Goal: Information Seeking & Learning: Learn about a topic

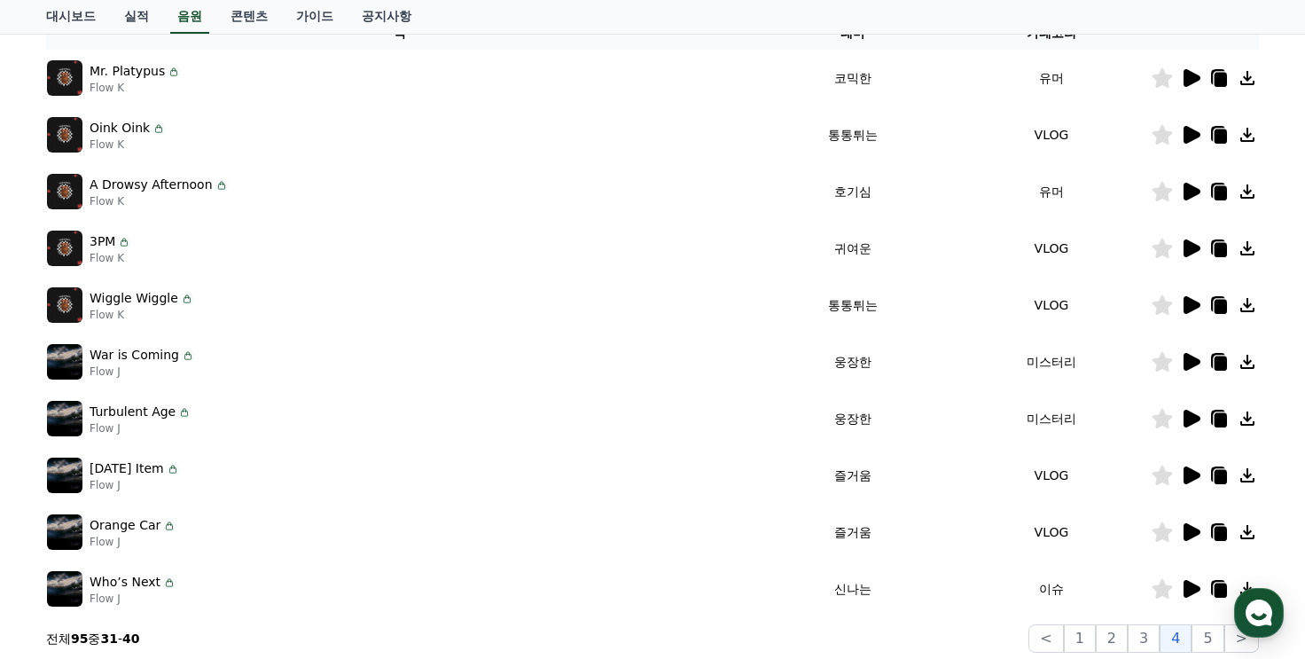
scroll to position [355, 0]
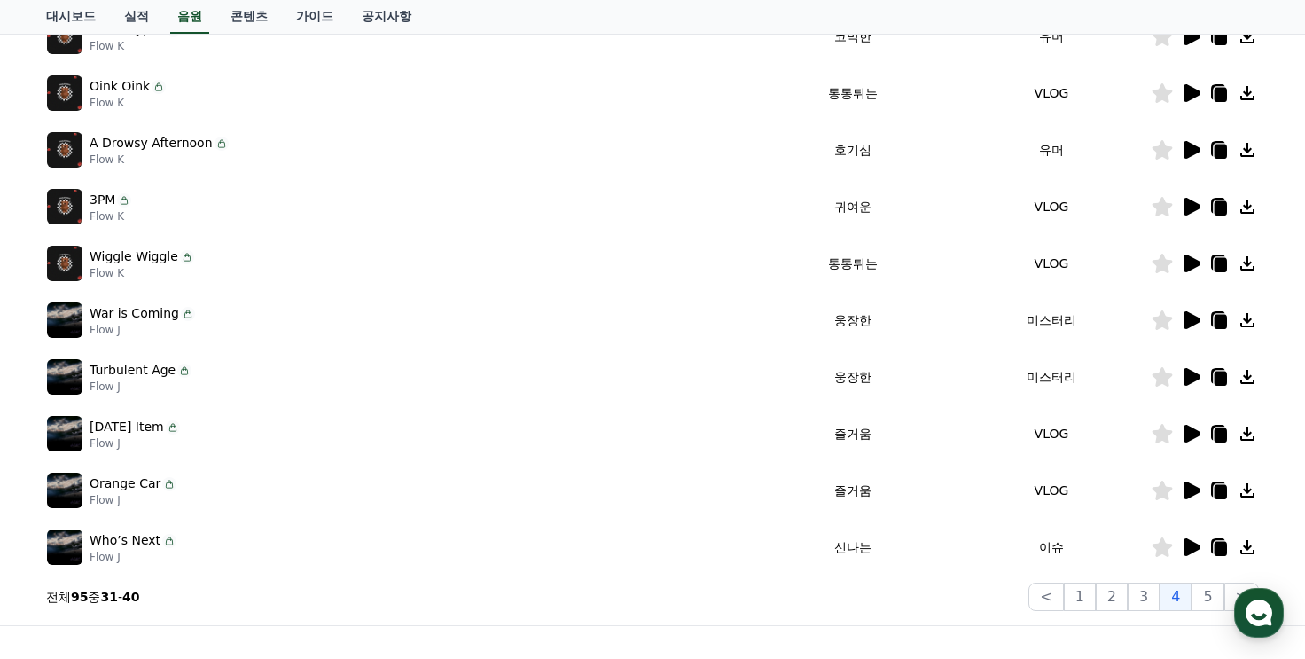
click at [1194, 314] on icon at bounding box center [1190, 319] width 21 height 21
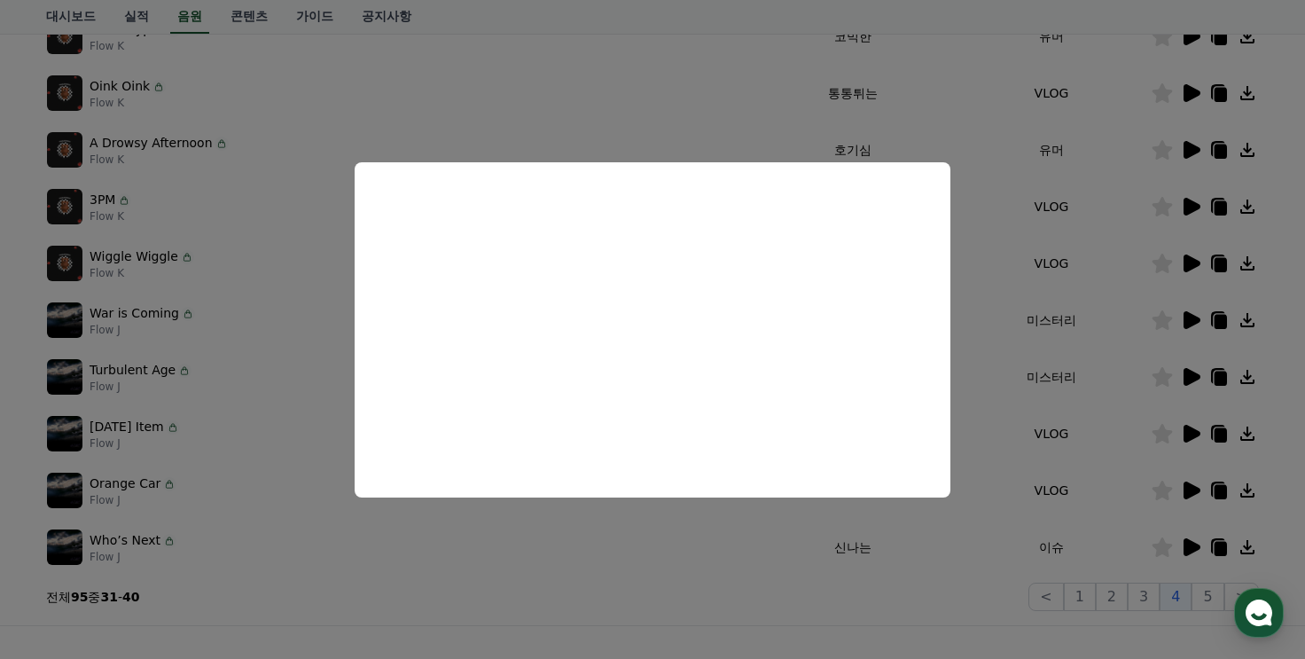
click at [1042, 393] on button "close modal" at bounding box center [652, 329] width 1305 height 659
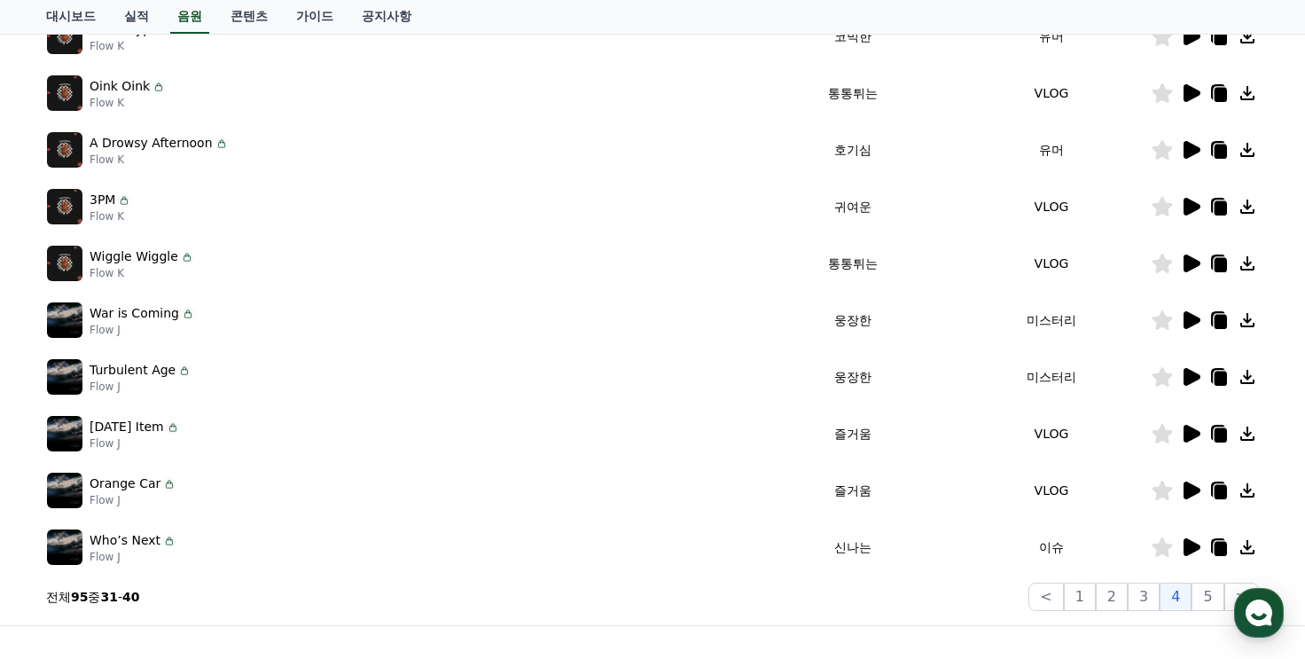
click at [1186, 374] on icon at bounding box center [1192, 377] width 17 height 18
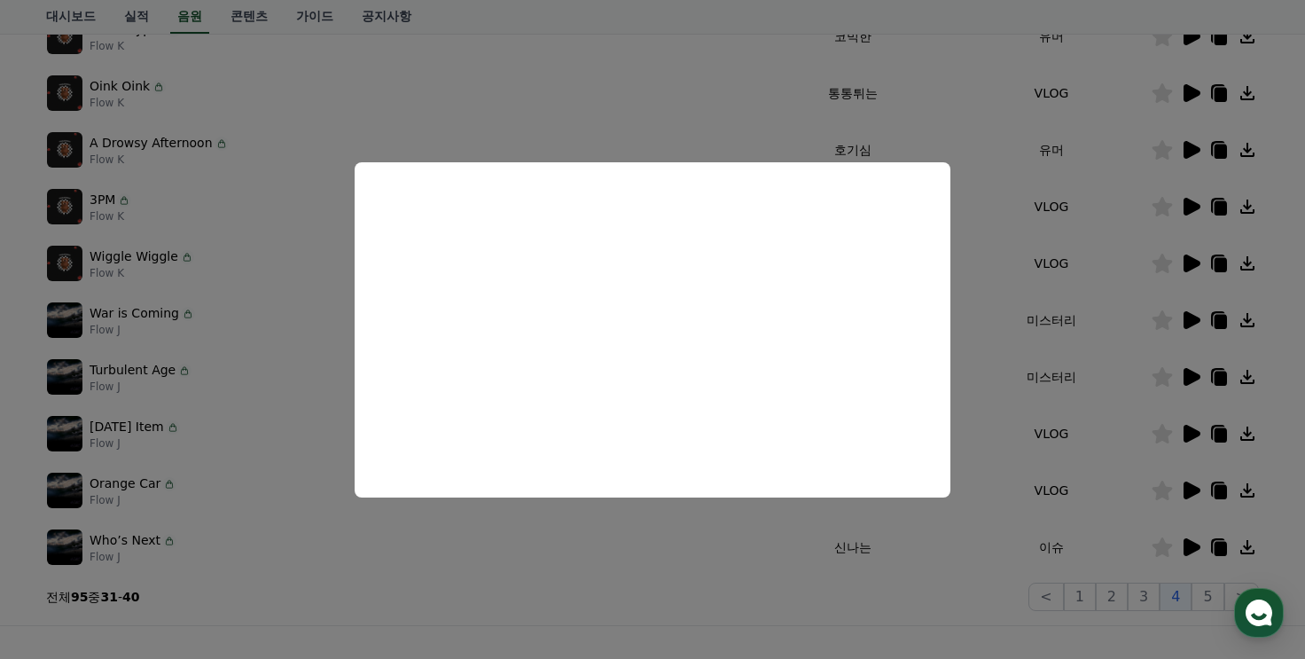
click at [1153, 321] on button "close modal" at bounding box center [652, 329] width 1305 height 659
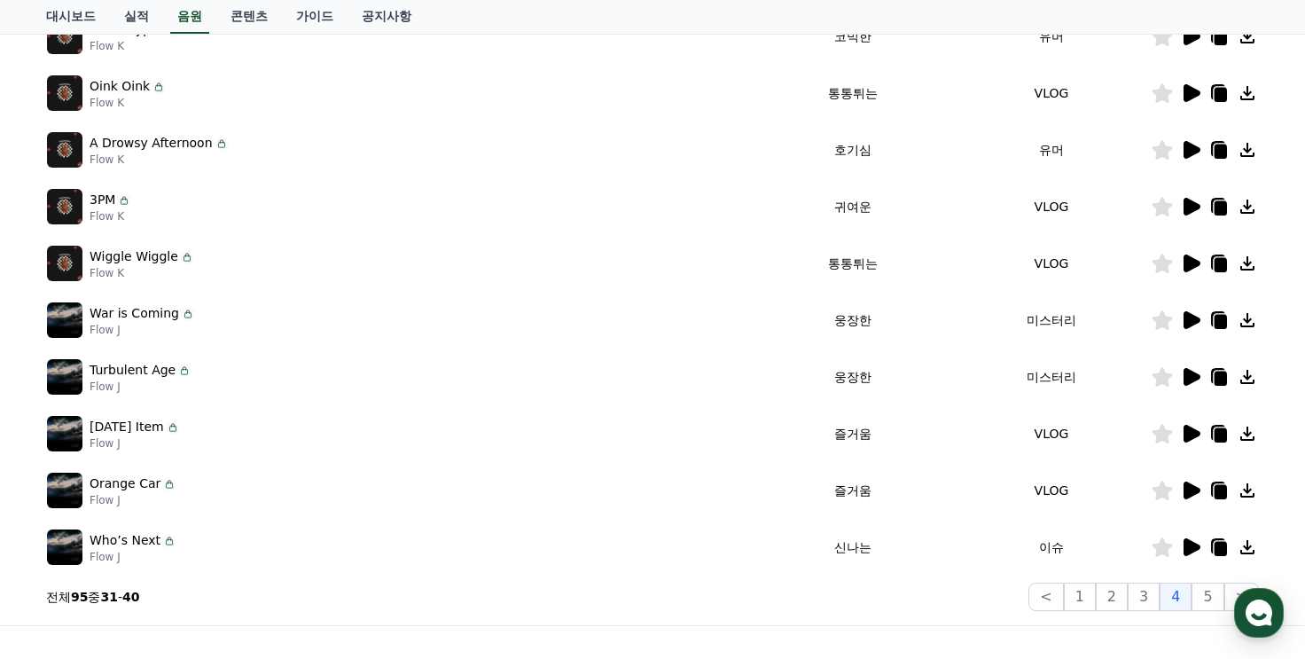
scroll to position [0, 0]
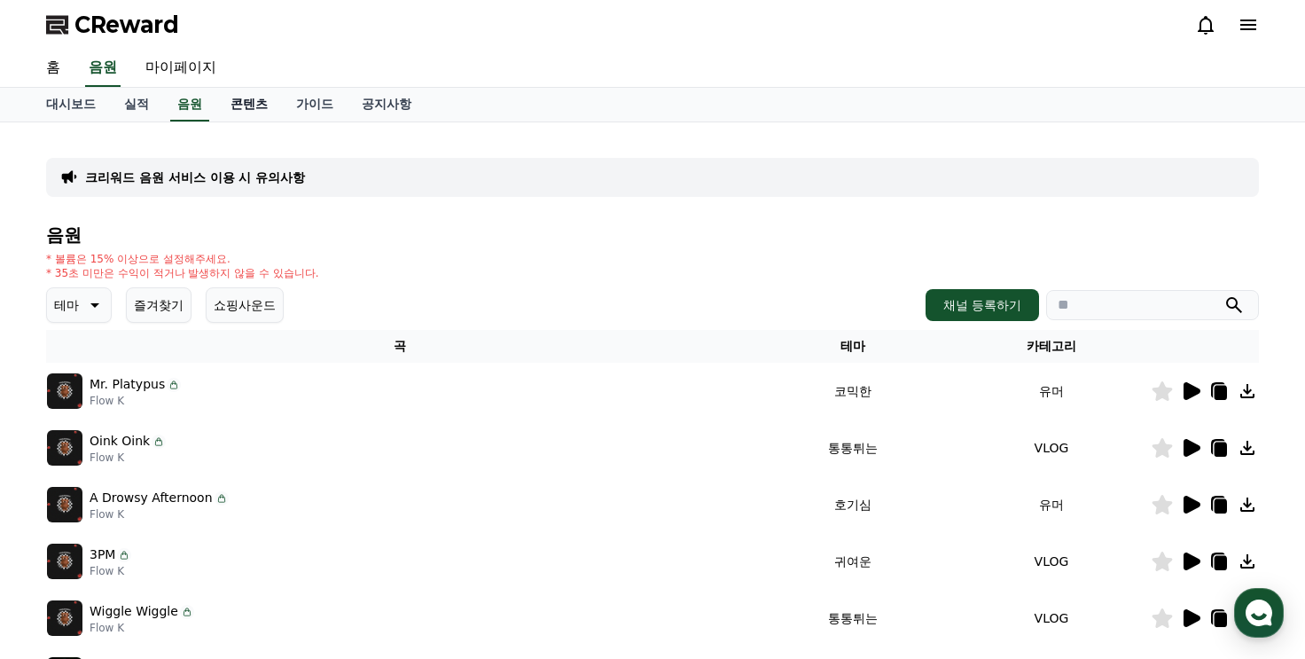
click at [253, 102] on link "콘텐츠" at bounding box center [249, 105] width 66 height 34
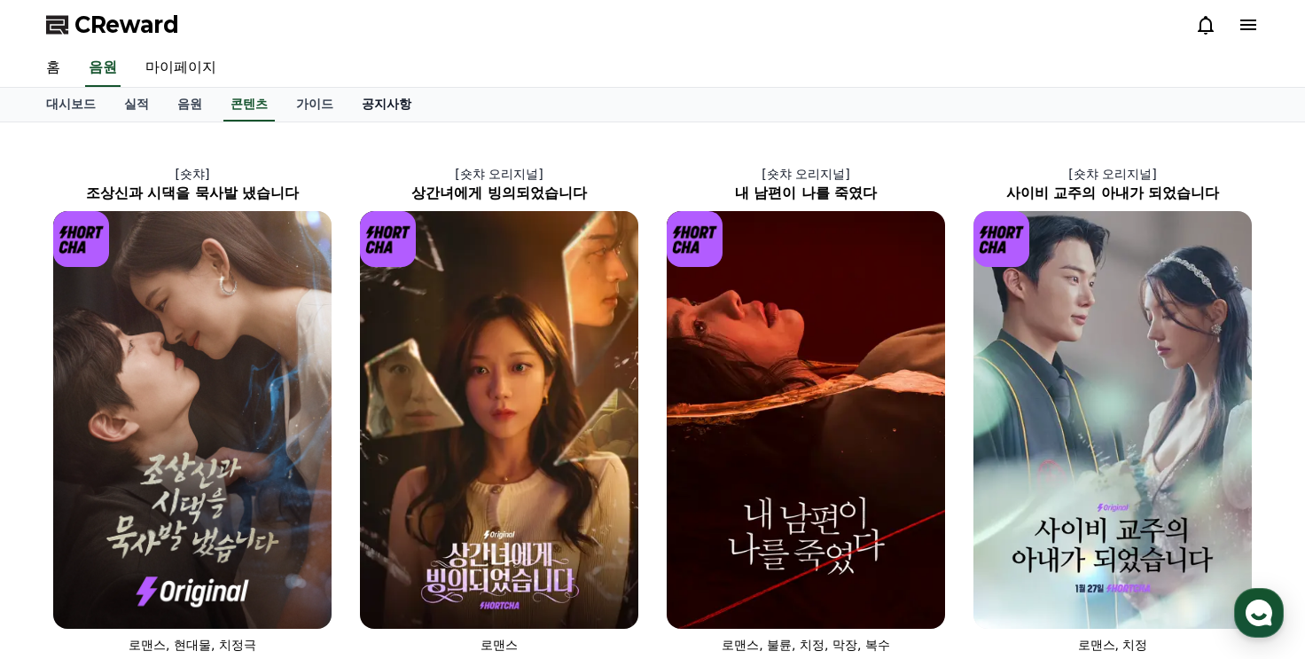
click at [388, 107] on link "공지사항" at bounding box center [387, 105] width 78 height 34
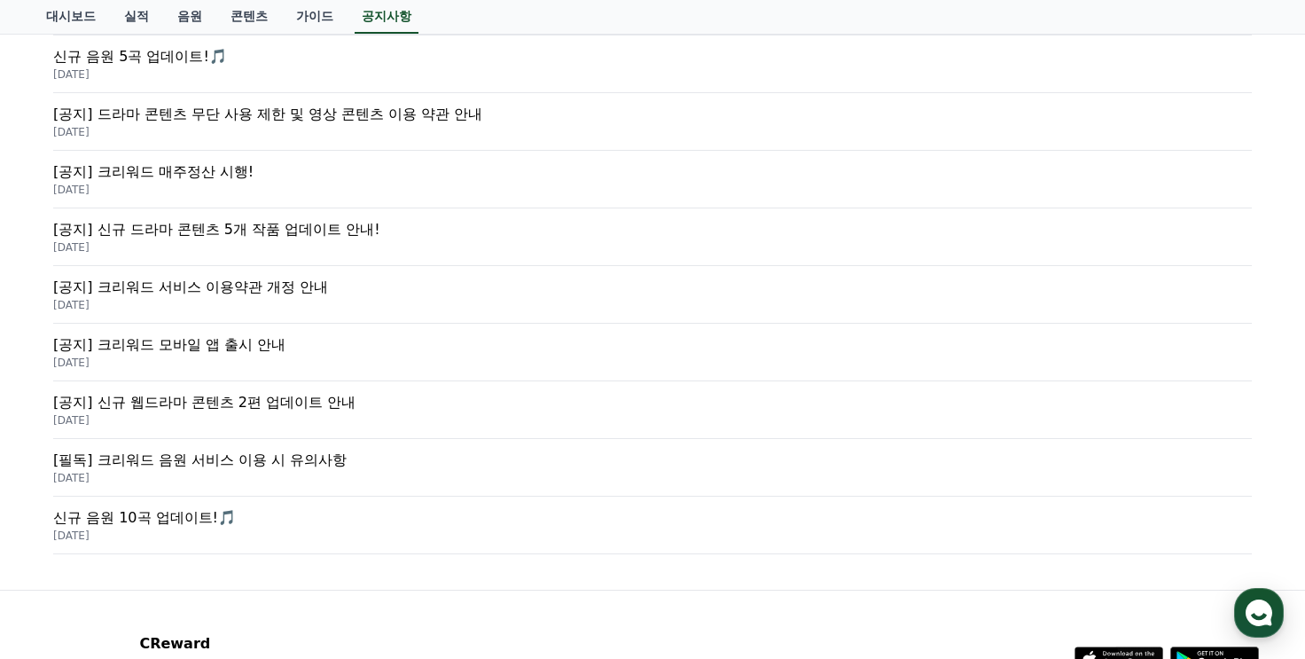
scroll to position [355, 0]
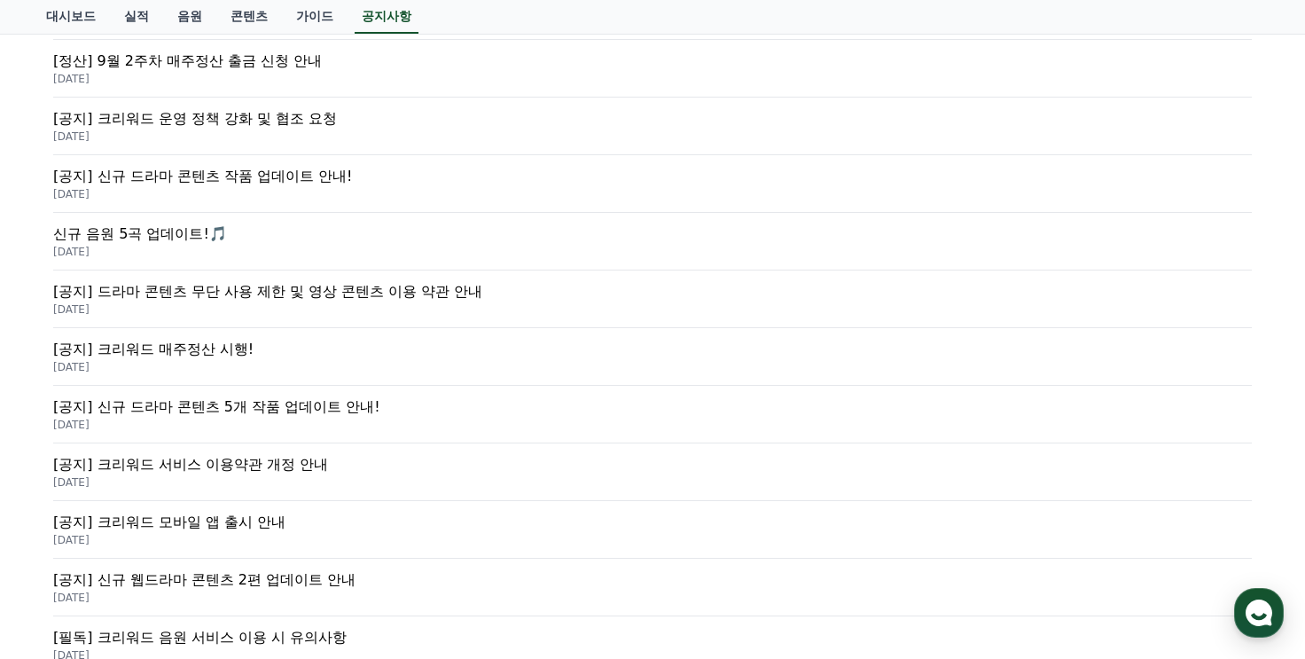
click at [263, 291] on p "[공지] 드라마 콘텐츠 무단 사용 제한 및 영상 콘텐츠 이용 약관 안내" at bounding box center [652, 291] width 1199 height 21
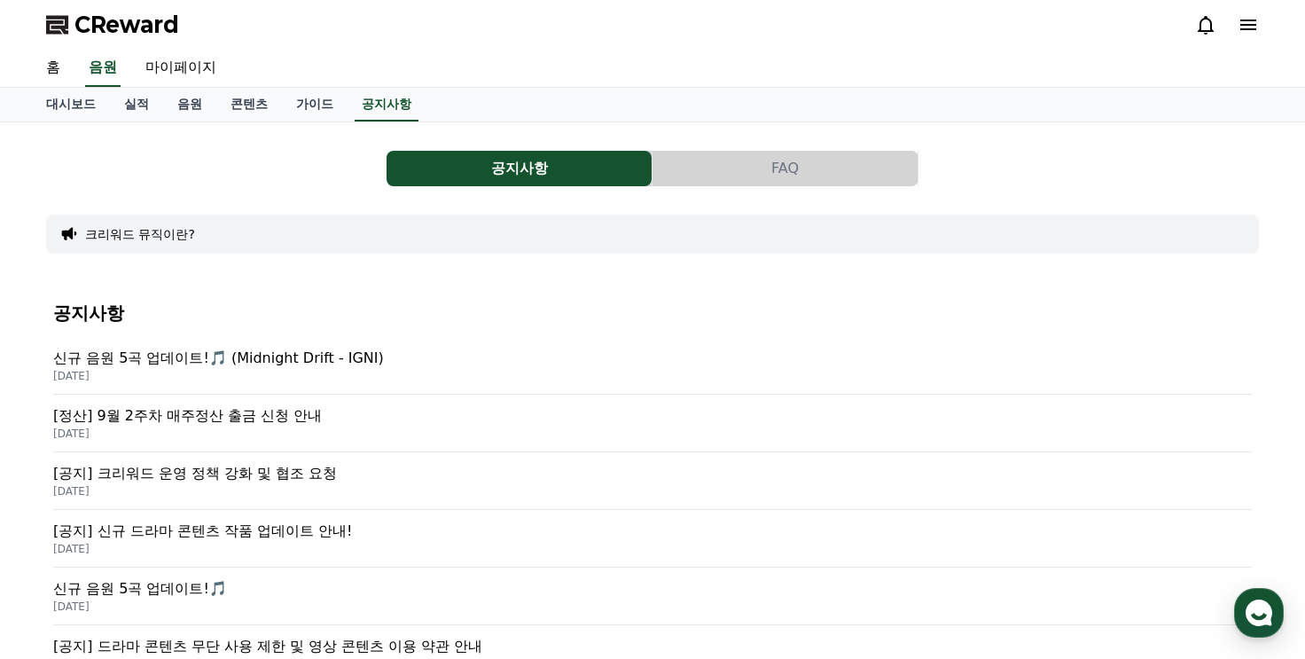
click at [1207, 27] on icon at bounding box center [1205, 24] width 21 height 21
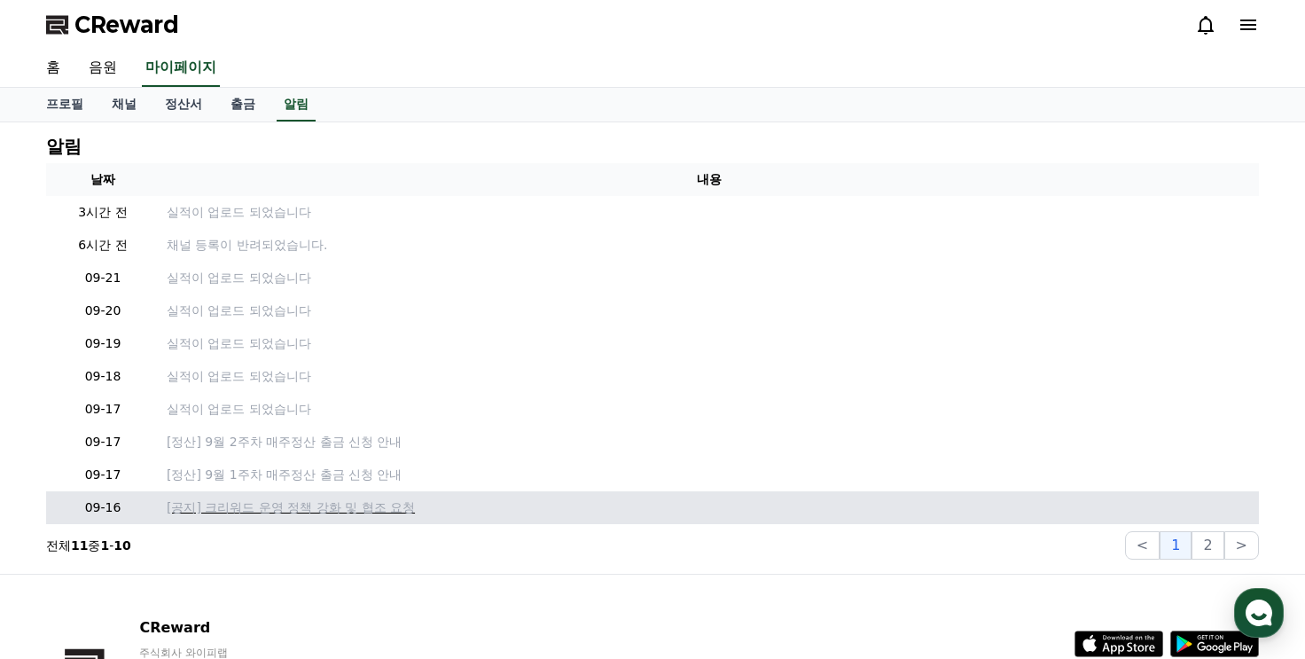
click at [248, 507] on p "[공지] 크리워드 운영 정책 강화 및 협조 요청" at bounding box center [709, 507] width 1085 height 19
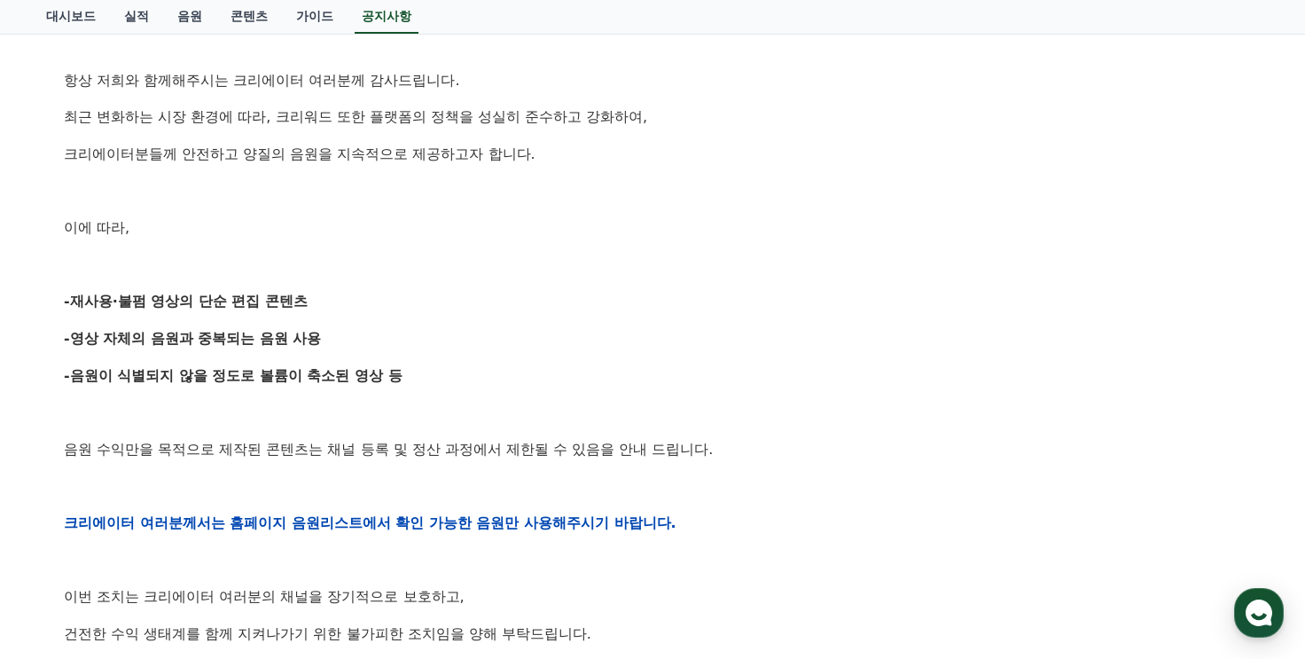
scroll to position [355, 0]
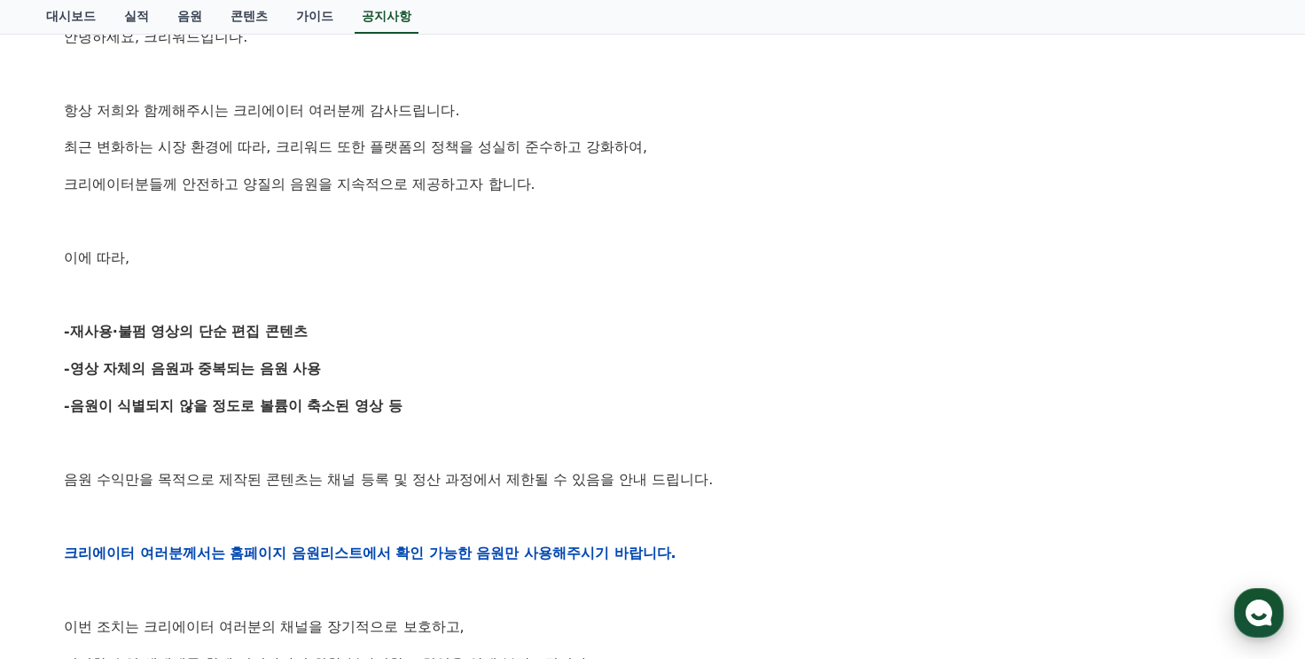
click at [1259, 609] on use "button" at bounding box center [1259, 612] width 27 height 27
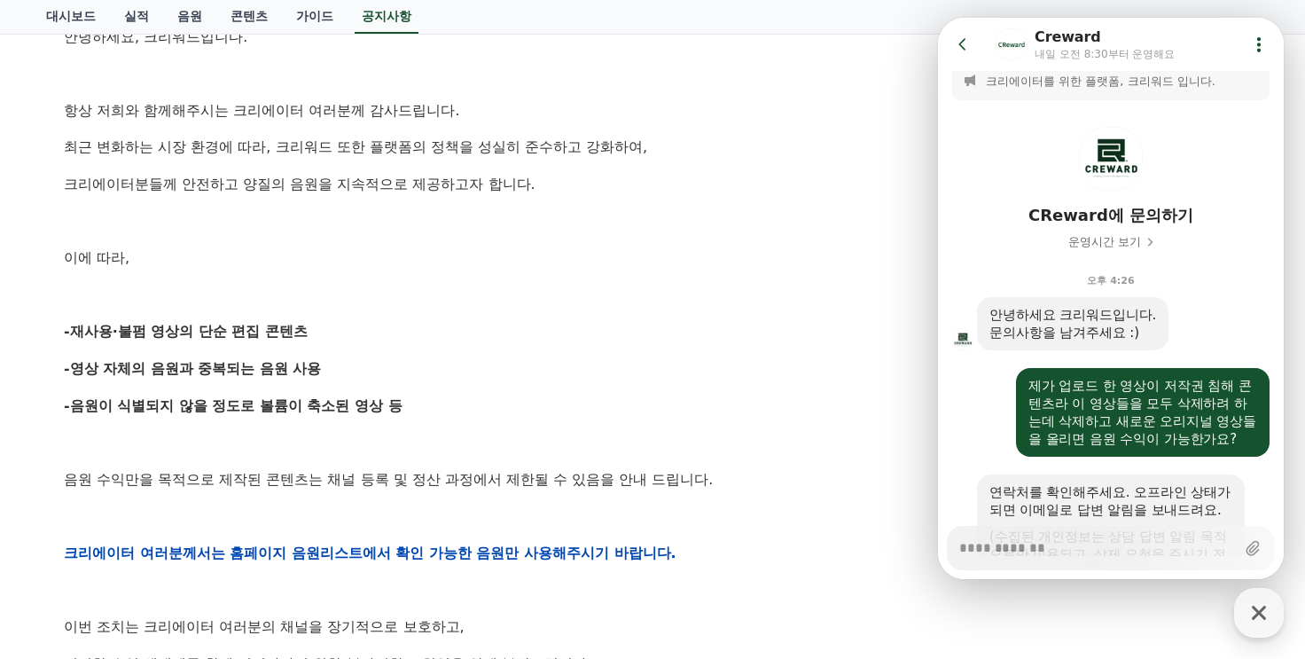
scroll to position [0, 0]
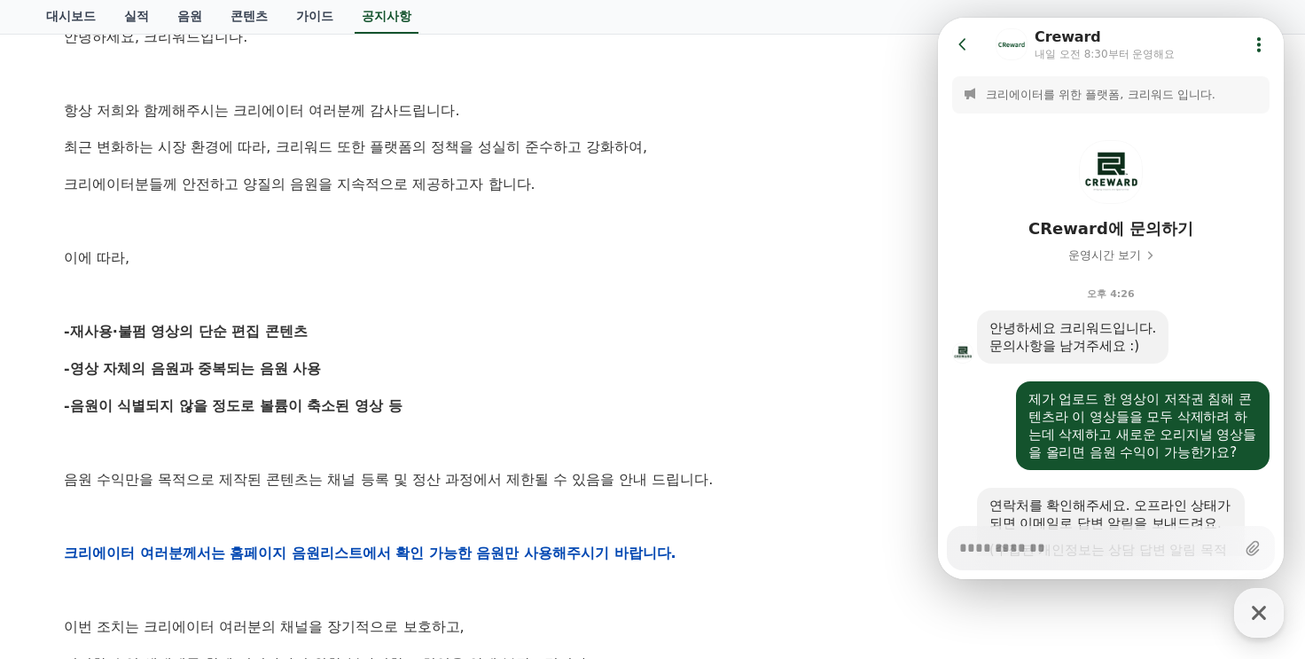
click at [641, 385] on div "안녕하세요, 크리워드입니다. 항상 저희와 함께해주시는 크리에이터 여러분께 감사드립니다. 최근 변화하는 시장 환경에 따라, 크리워드 또한 플랫폼…" at bounding box center [652, 552] width 1177 height 1129
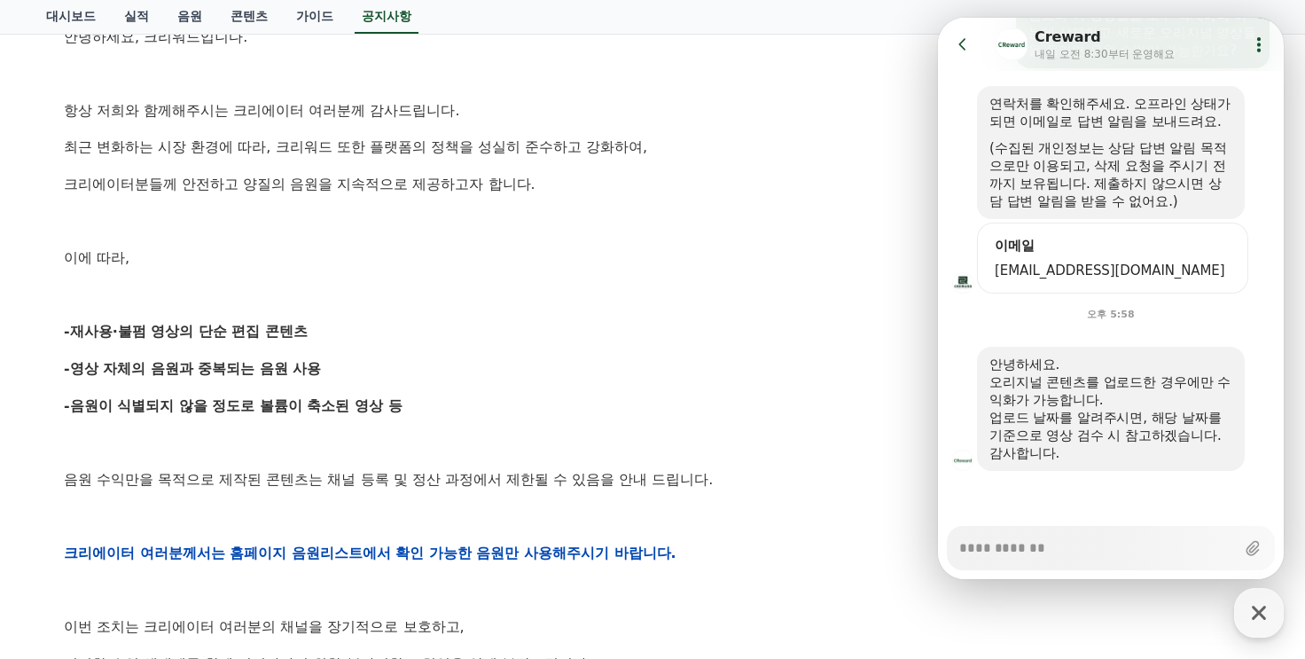
scroll to position [472, 0]
click at [951, 42] on button "Go to previous page" at bounding box center [970, 44] width 47 height 35
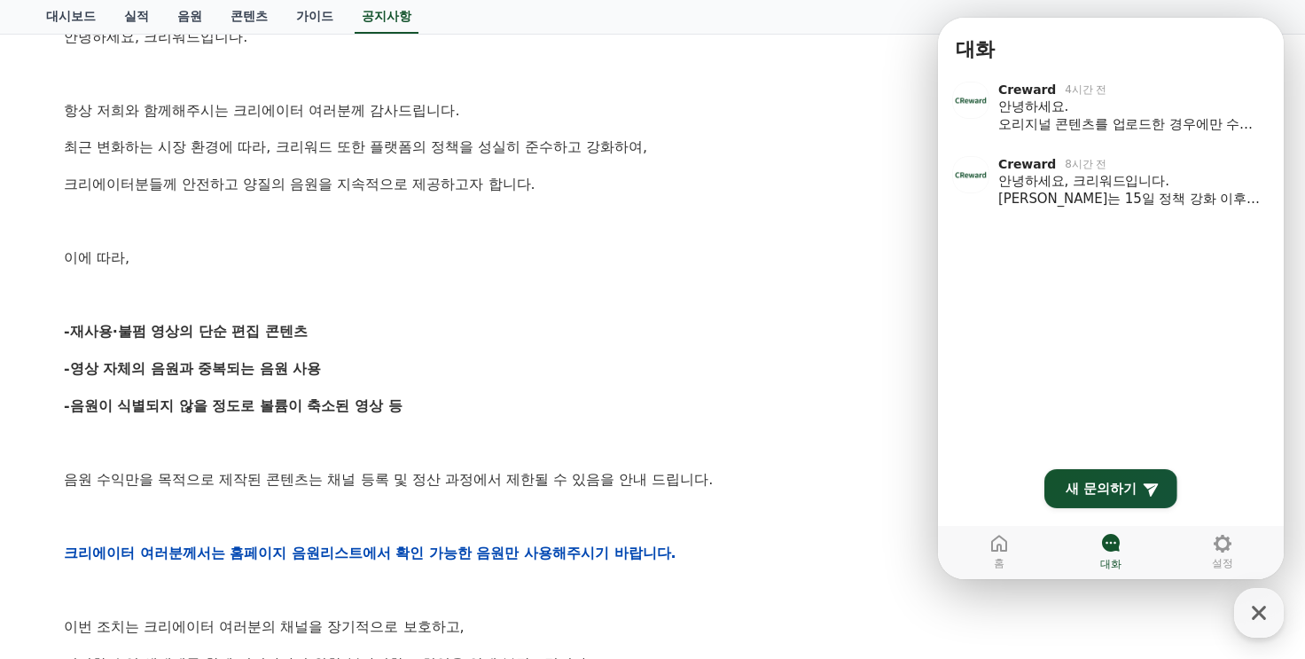
click at [818, 81] on p at bounding box center [652, 73] width 1177 height 23
click at [1242, 626] on div "button" at bounding box center [1259, 613] width 50 height 50
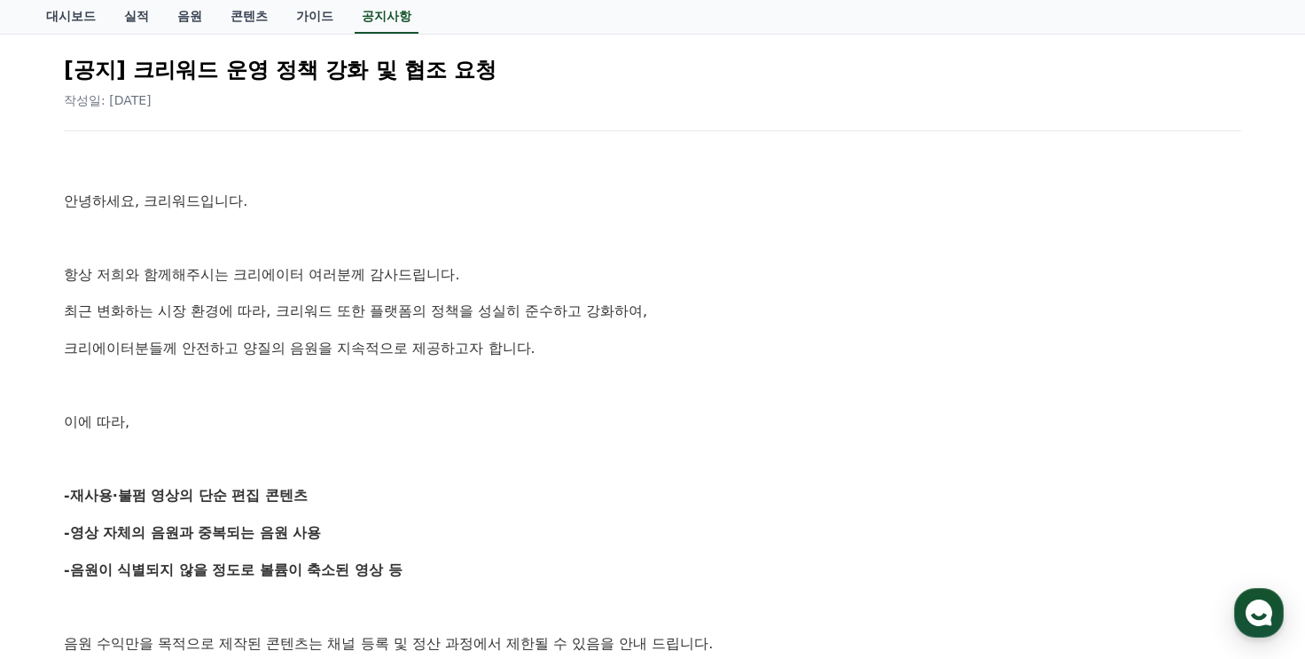
scroll to position [0, 0]
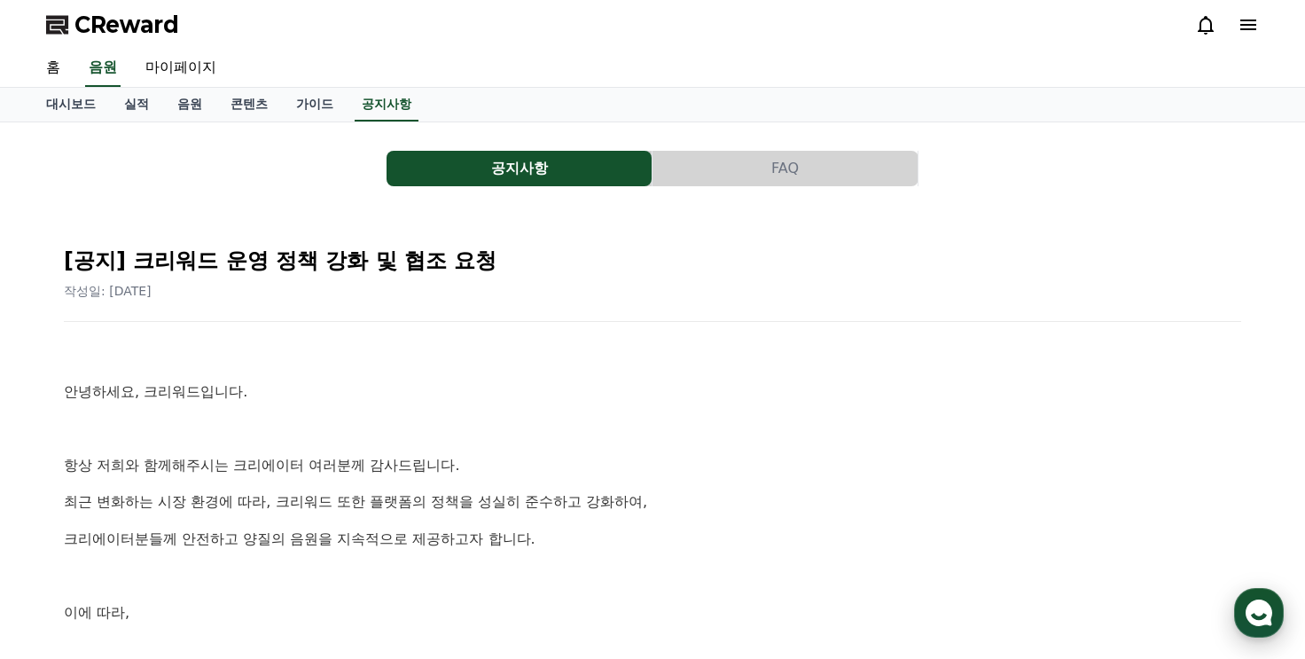
click at [1270, 626] on icon "button" at bounding box center [1259, 613] width 32 height 32
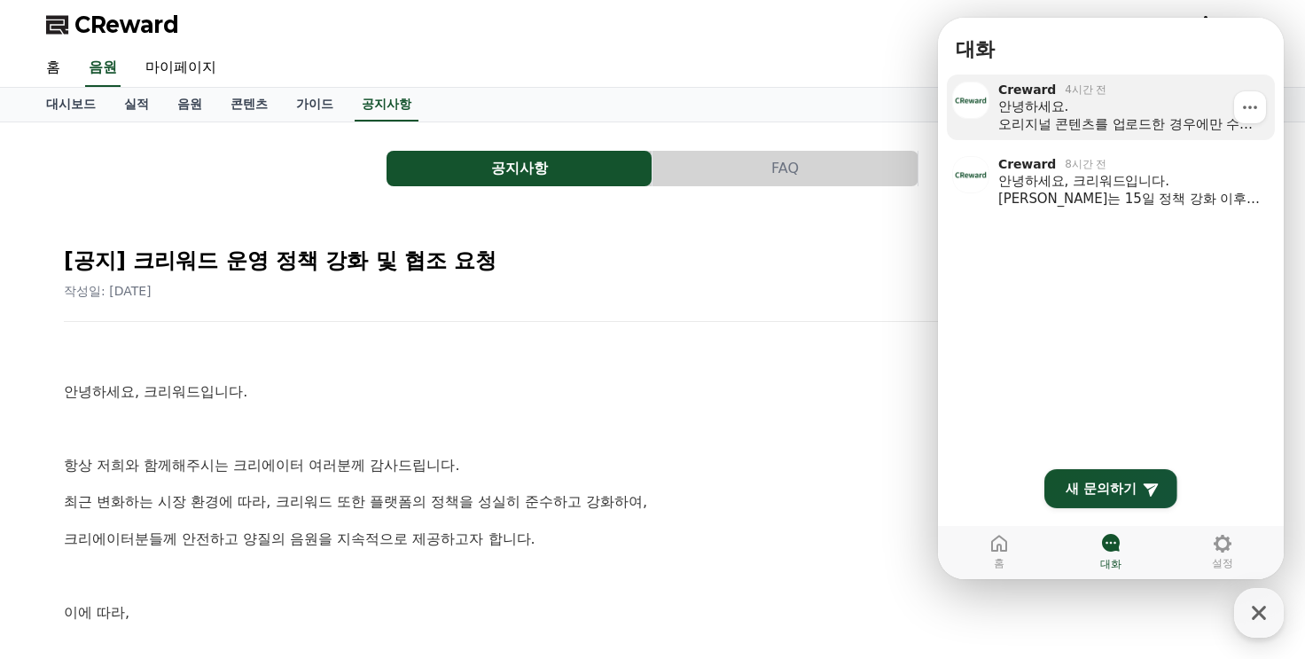
click at [1113, 115] on div "안녕하세요. 오리지널 콘텐츠를 업로드한 경우에만 수익화가 가능합니다. 업로드 날짜를 알려주시면, 해당 날짜를 기준으로 영상 검수 시 참고하겠습…" at bounding box center [1130, 115] width 264 height 35
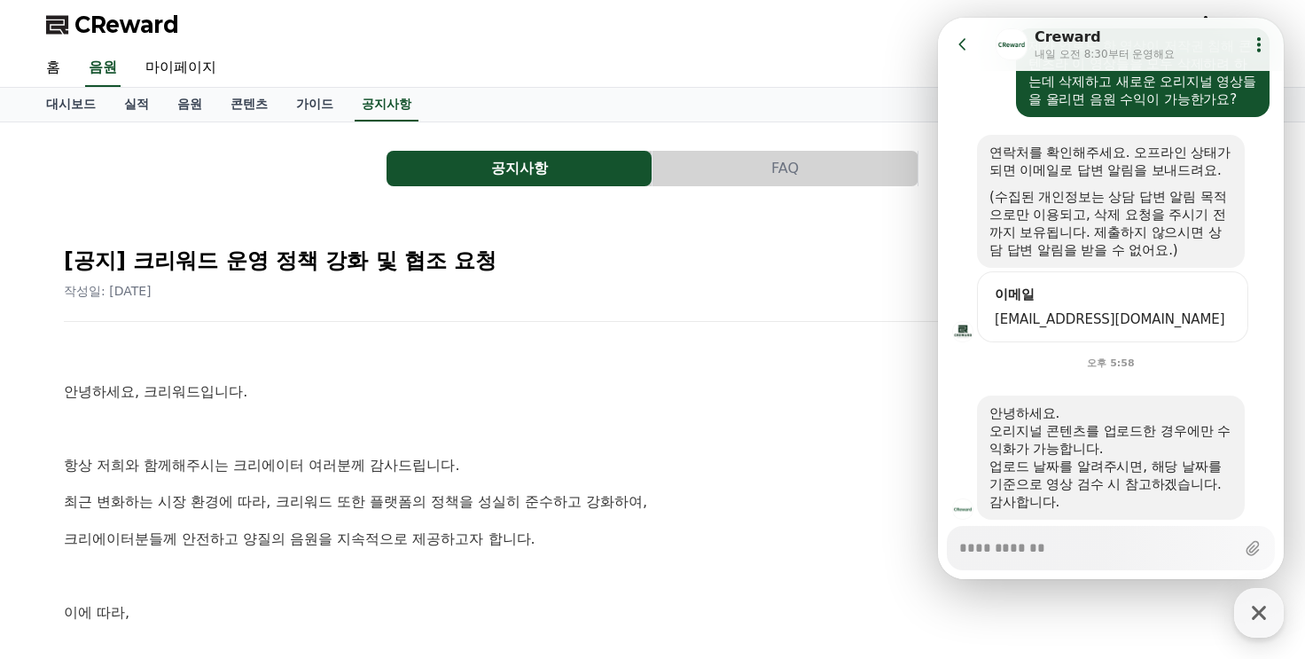
scroll to position [443, 0]
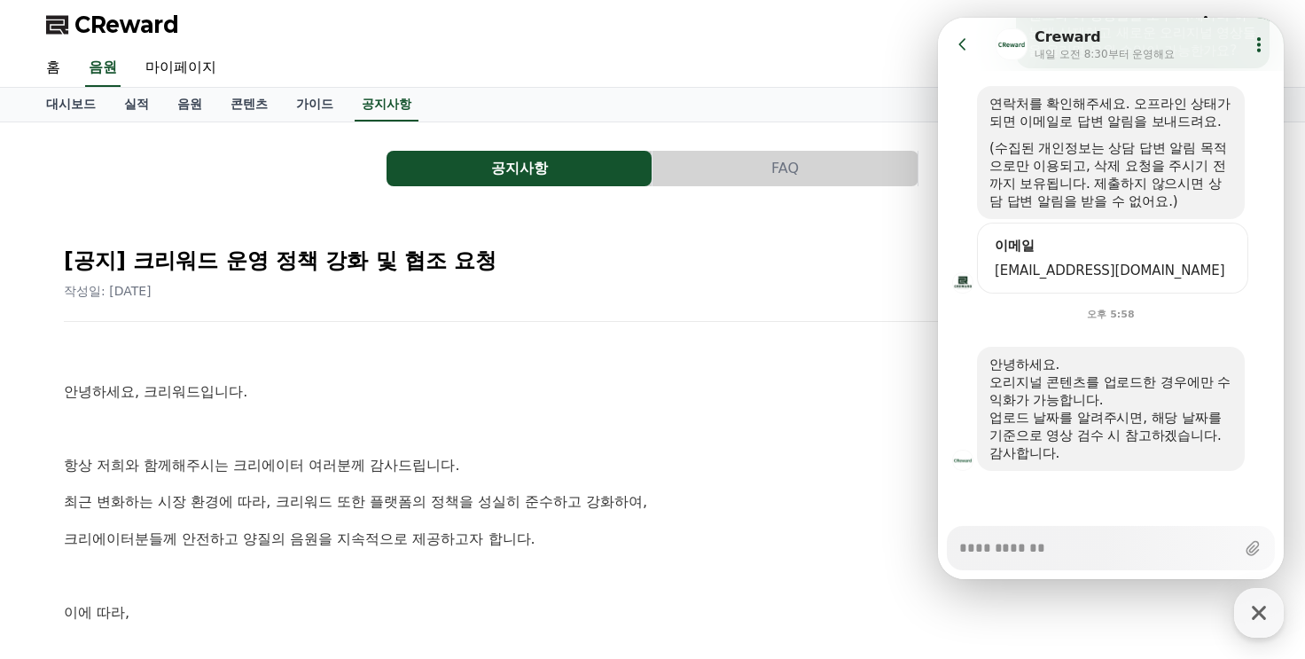
click at [718, 250] on h2 "[공지] 크리워드 운영 정책 강화 및 협조 요청" at bounding box center [652, 260] width 1177 height 28
type textarea "*"
